Goal: Submit feedback/report problem: Submit feedback/report problem

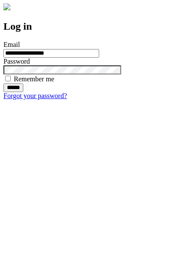
click at [23, 92] on input "******" at bounding box center [13, 88] width 20 height 9
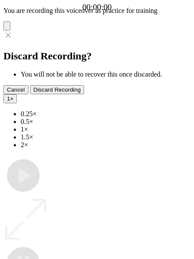
type input "**********"
